Goal: Task Accomplishment & Management: Use online tool/utility

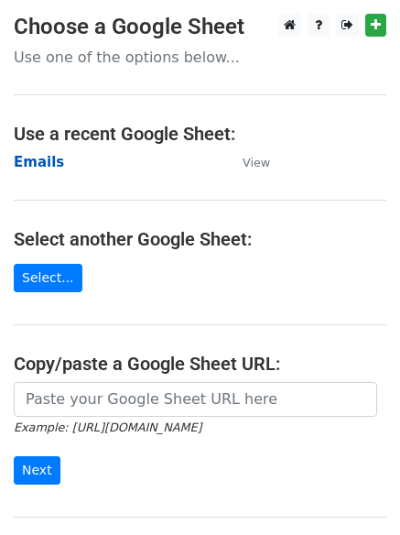
click at [47, 158] on strong "Emails" at bounding box center [39, 162] width 50 height 16
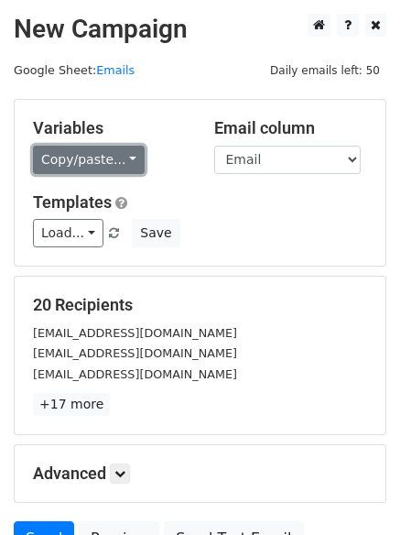
click at [100, 148] on link "Copy/paste..." at bounding box center [89, 160] width 112 height 28
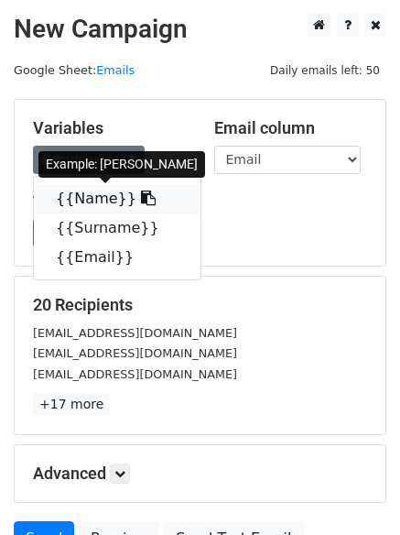
click at [90, 202] on link "{{Name}}" at bounding box center [117, 198] width 167 height 29
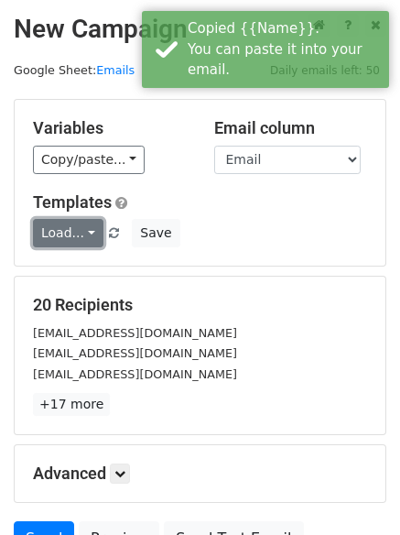
click at [65, 225] on link "Load..." at bounding box center [68, 233] width 71 height 28
click at [74, 271] on link "FCA" at bounding box center [106, 274] width 145 height 29
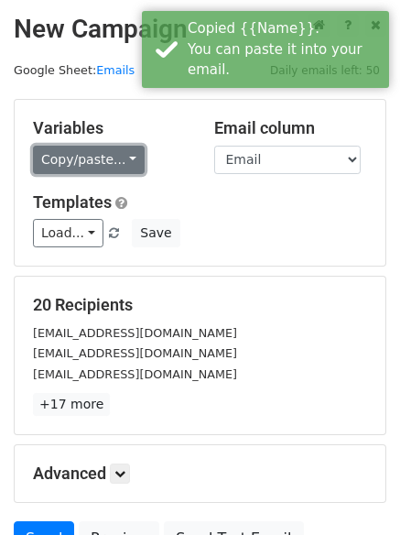
click at [99, 156] on link "Copy/paste..." at bounding box center [89, 160] width 112 height 28
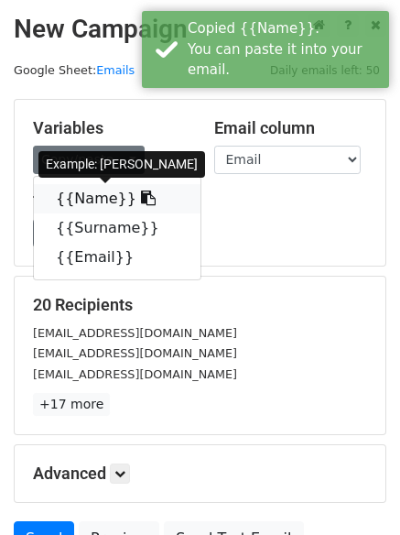
click at [73, 195] on link "{{Name}}" at bounding box center [117, 198] width 167 height 29
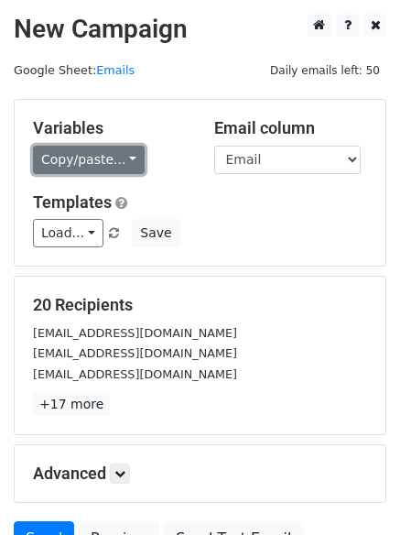
click at [87, 154] on link "Copy/paste..." at bounding box center [89, 160] width 112 height 28
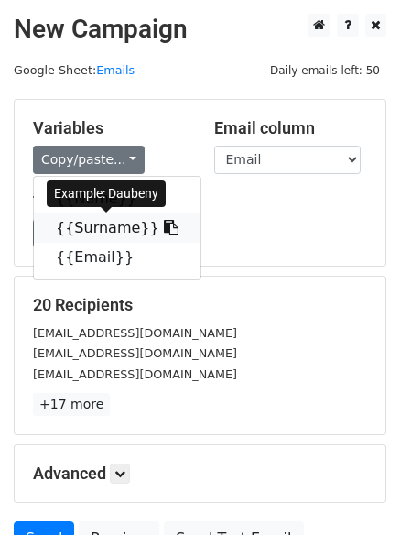
click at [73, 225] on link "{{Surname}}" at bounding box center [117, 227] width 167 height 29
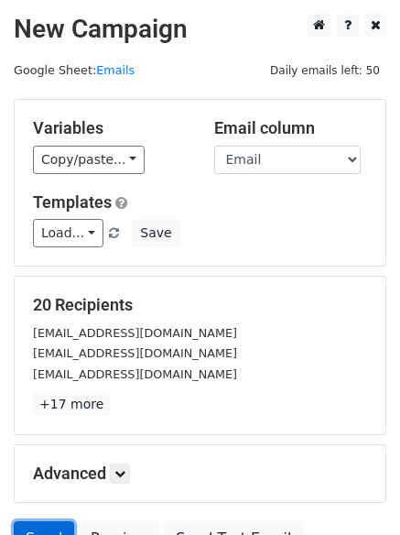
click at [38, 522] on link "Send" at bounding box center [44, 538] width 60 height 35
